Goal: Check status: Check status

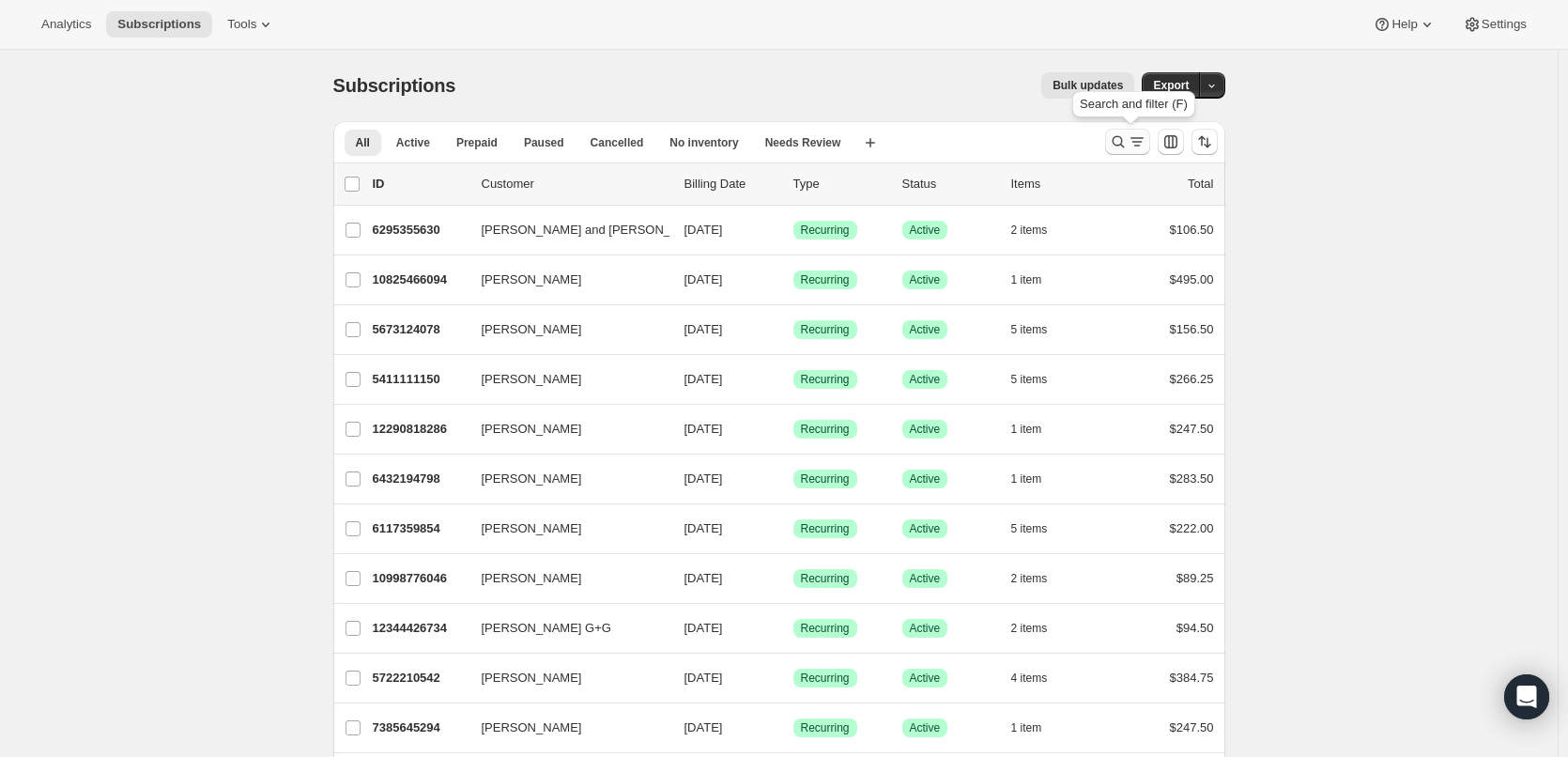
click at [1138, 141] on icon "Search and filter results" at bounding box center [1136, 142] width 19 height 19
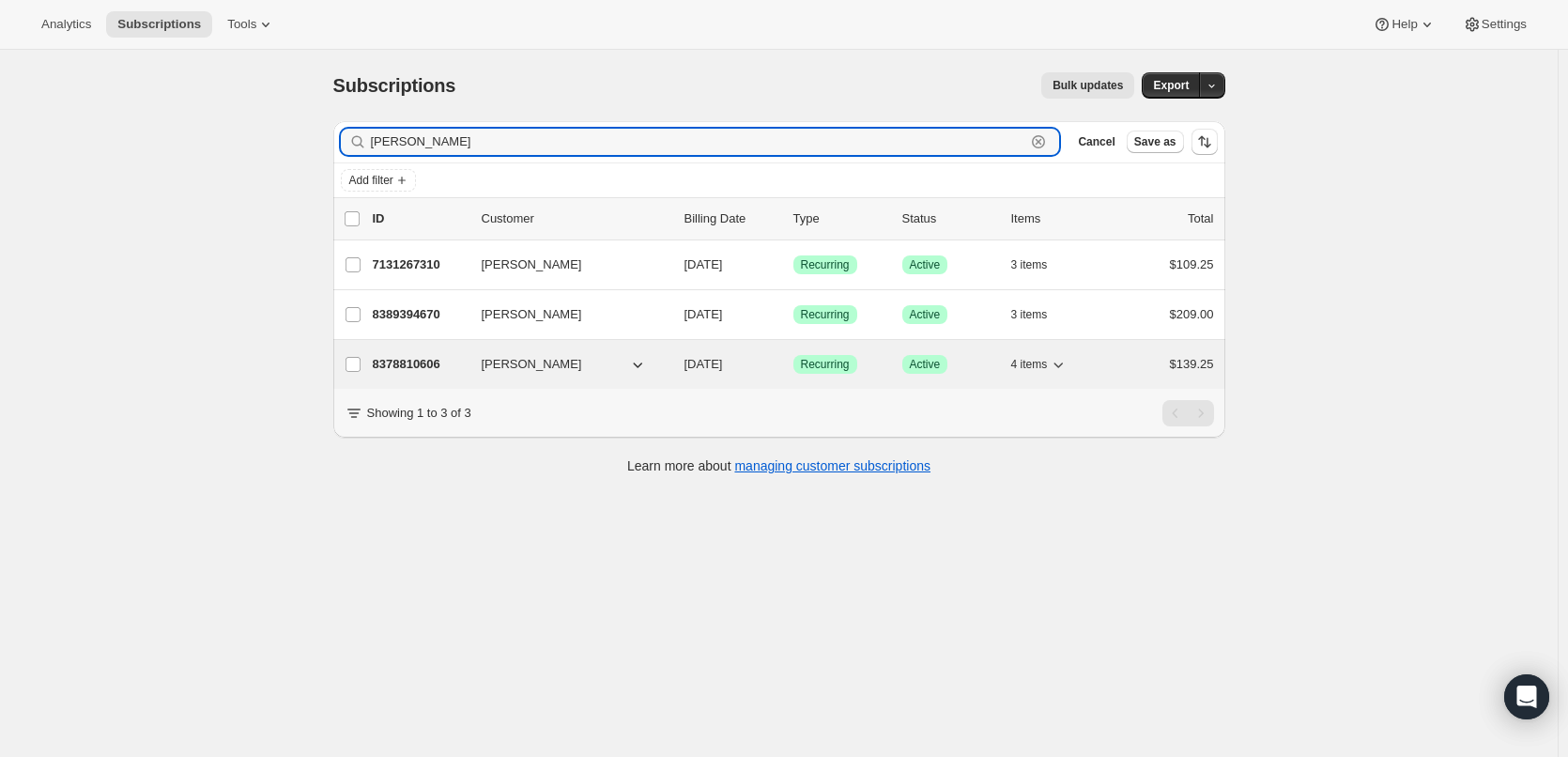
type input "[PERSON_NAME]"
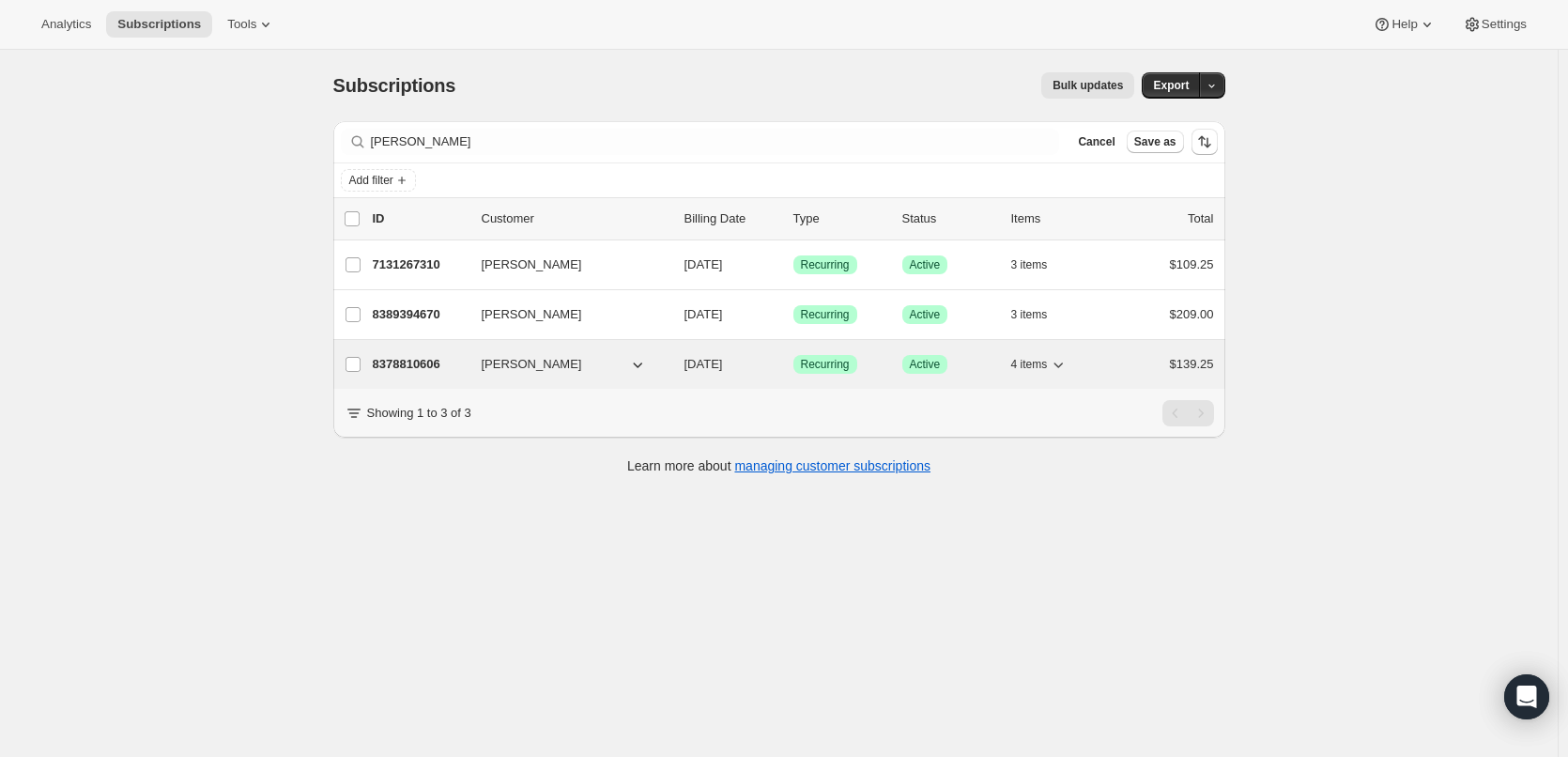
click at [382, 364] on p "8378810606" at bounding box center [419, 364] width 94 height 19
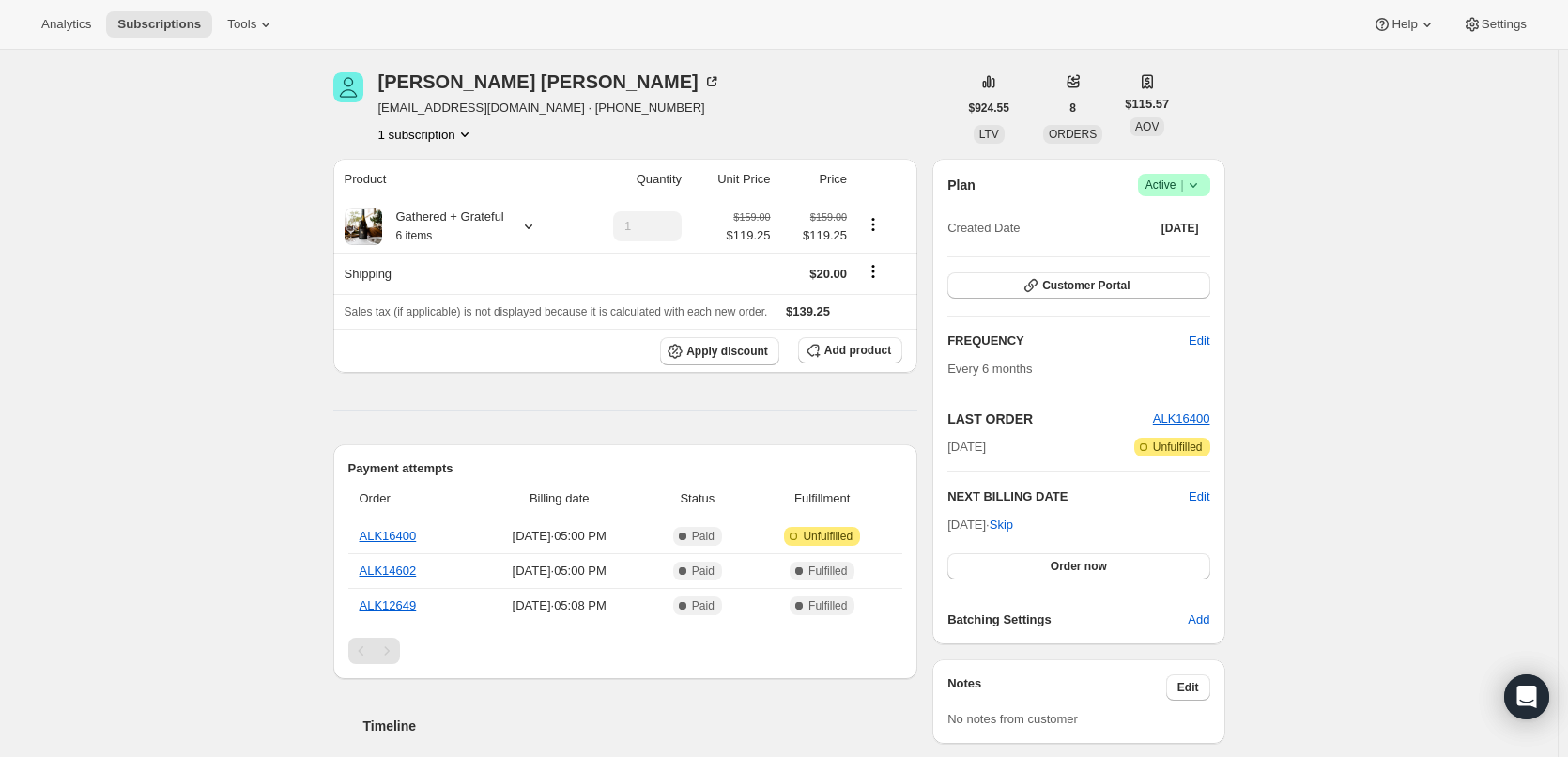
scroll to position [94, 0]
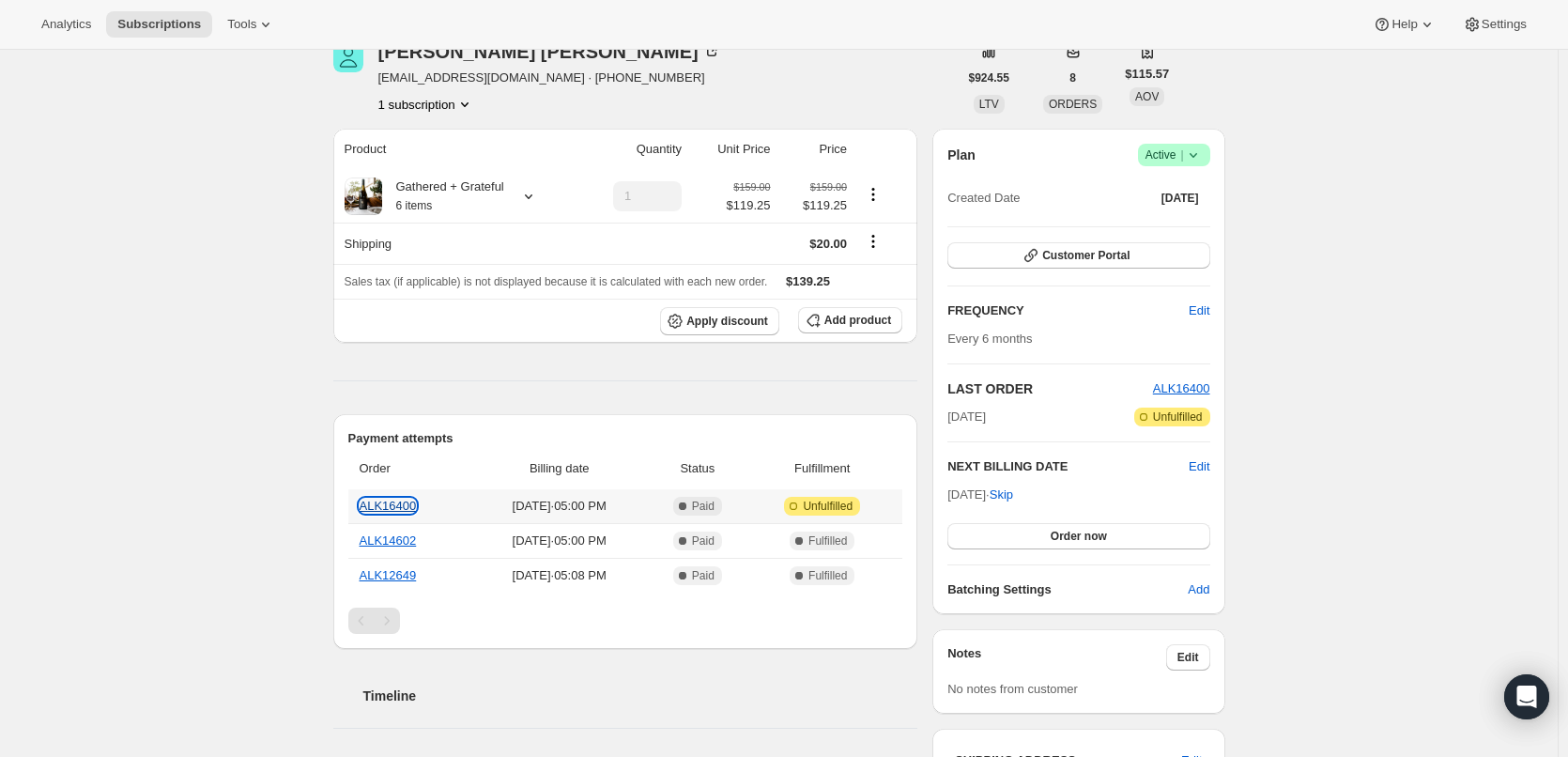
click at [389, 508] on link "ALK16400" at bounding box center [388, 505] width 57 height 14
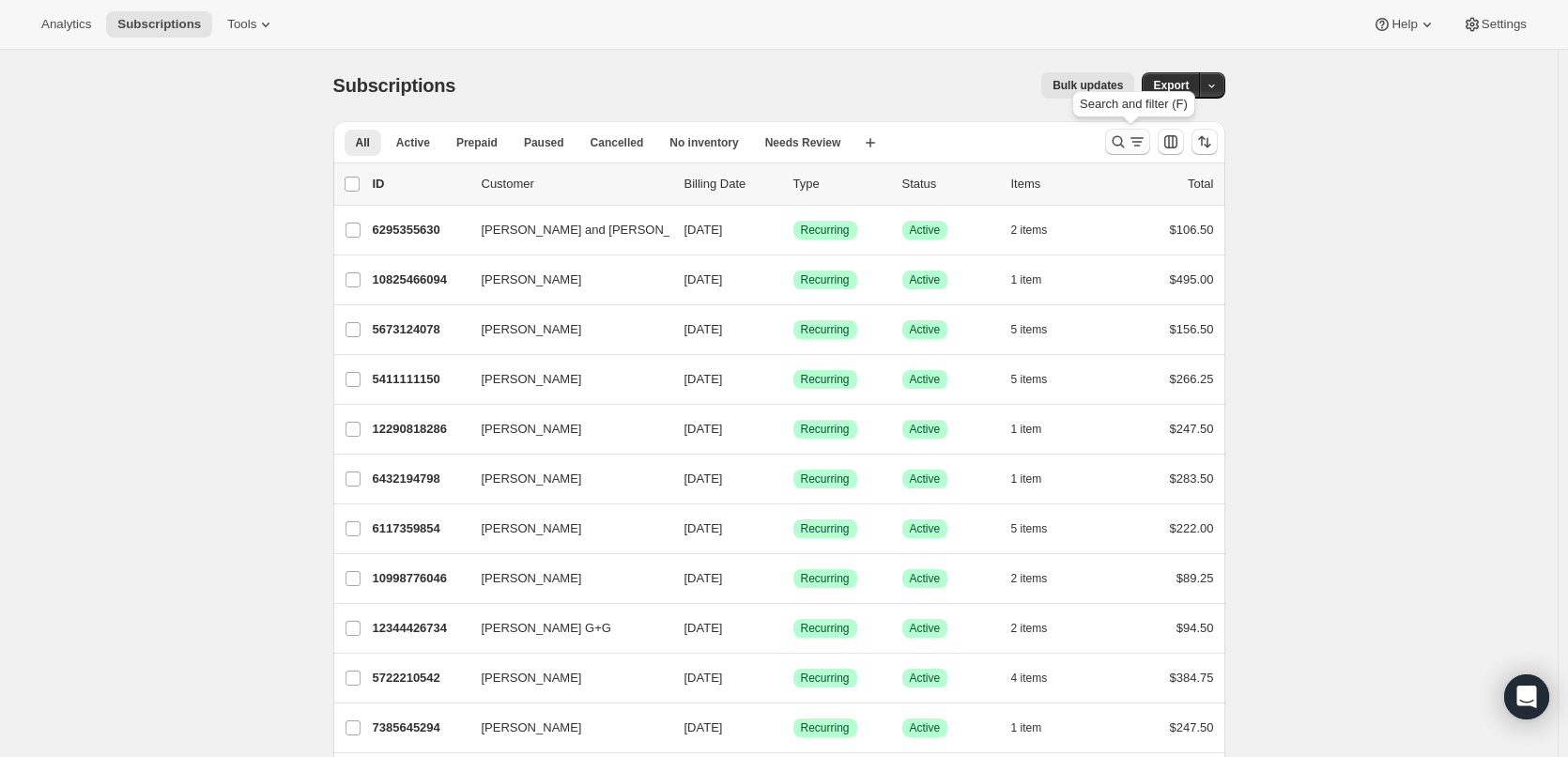
click at [1146, 146] on icon "Search and filter results" at bounding box center [1136, 142] width 19 height 19
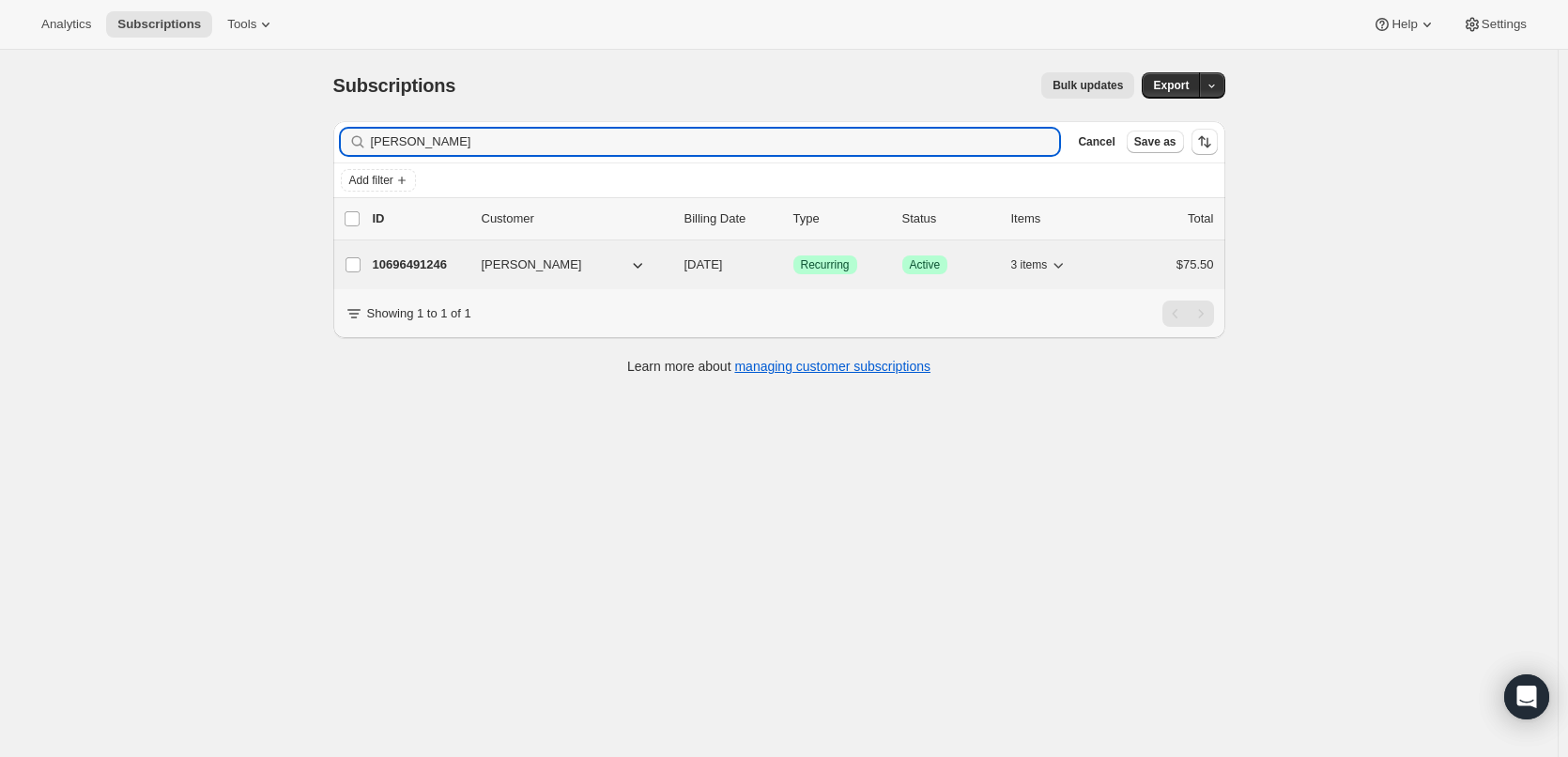
type input "paula t"
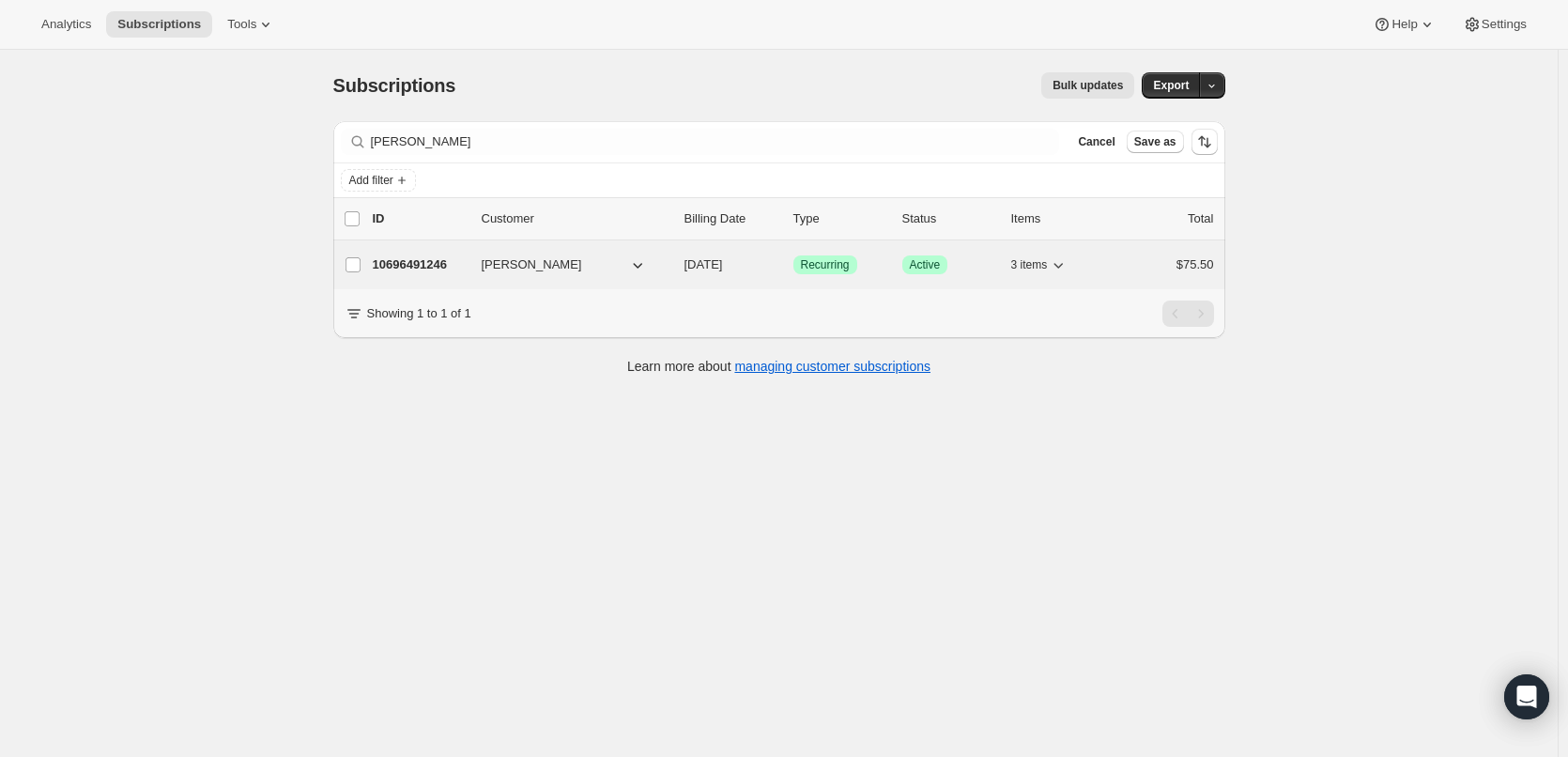
click at [396, 263] on p "10696491246" at bounding box center [419, 265] width 94 height 19
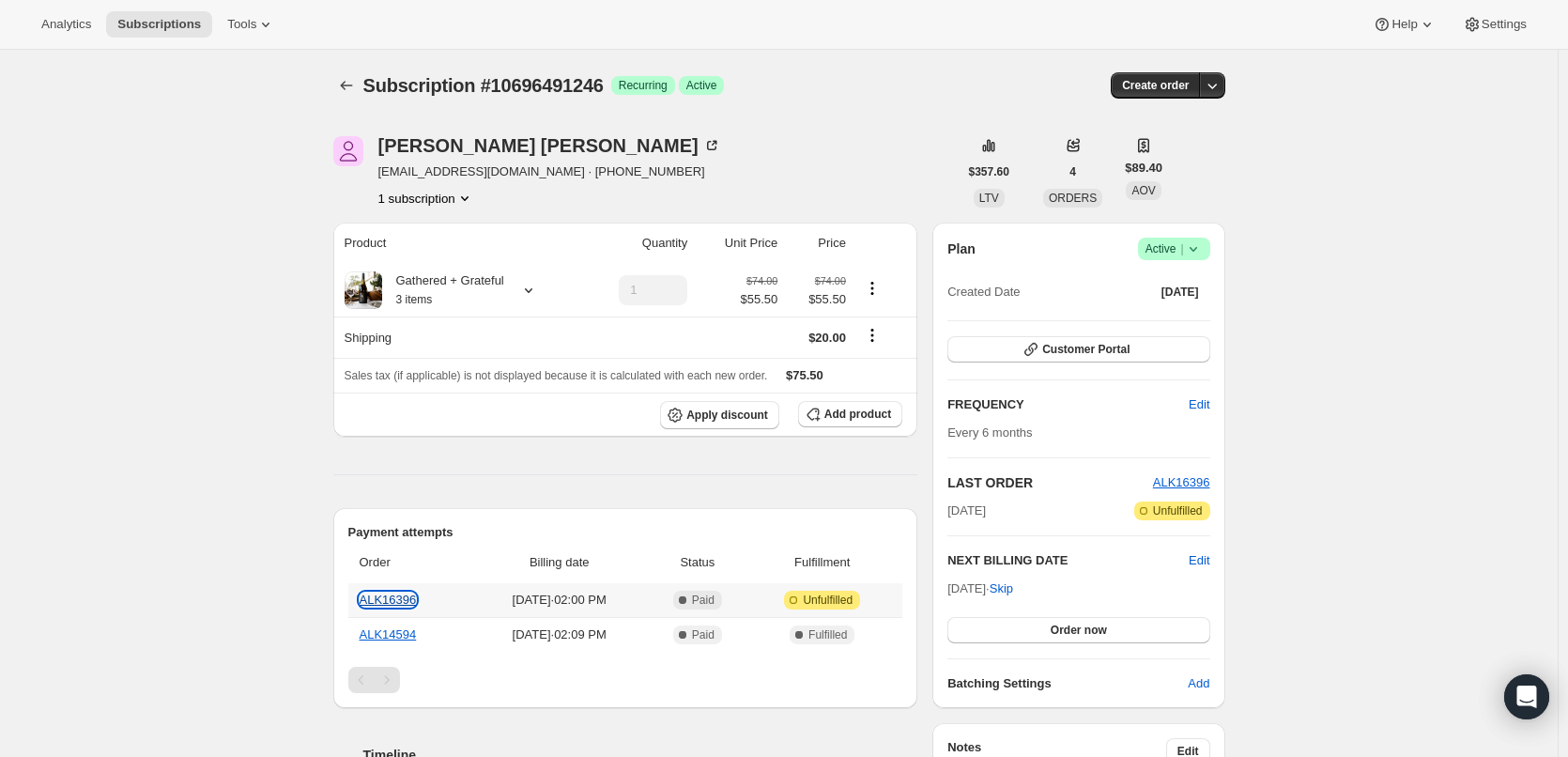
click at [383, 604] on link "ALK16396" at bounding box center [388, 599] width 57 height 14
